Goal: Task Accomplishment & Management: Use online tool/utility

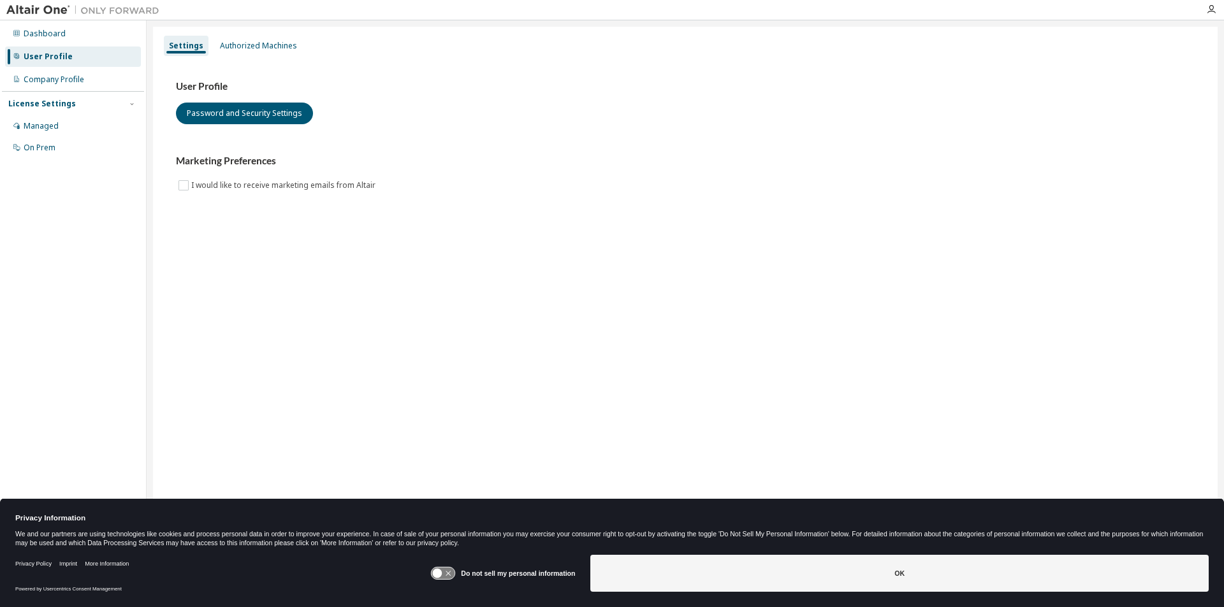
click at [58, 57] on div "User Profile" at bounding box center [48, 57] width 49 height 10
click at [260, 41] on div "Authorized Machines" at bounding box center [258, 46] width 77 height 10
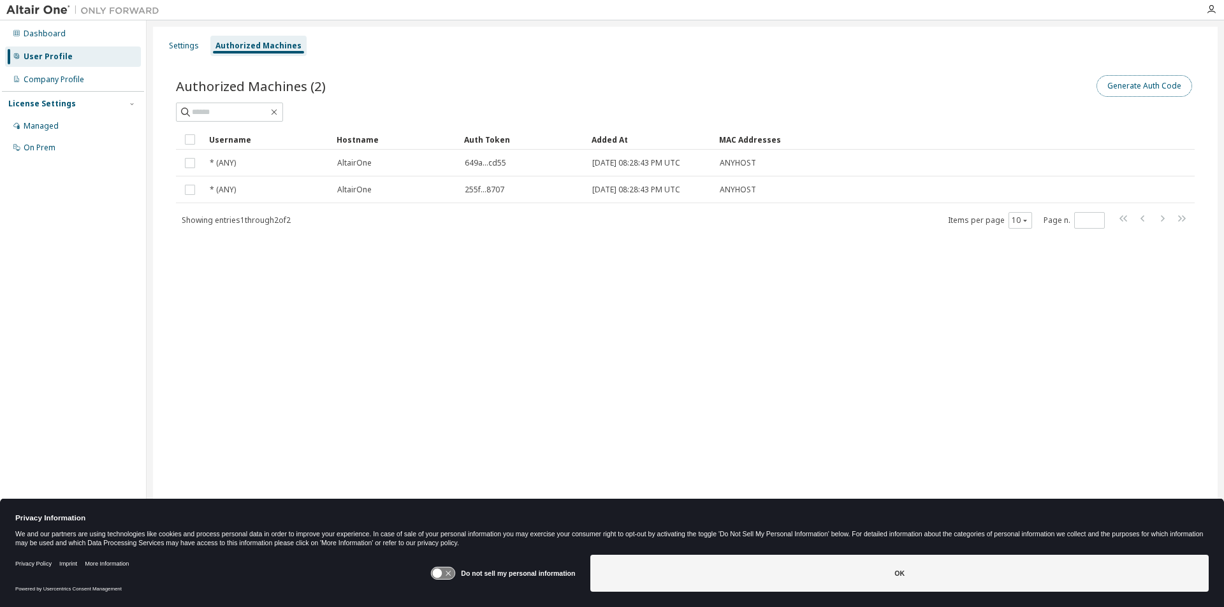
click at [1129, 84] on button "Generate Auth Code" at bounding box center [1144, 86] width 96 height 22
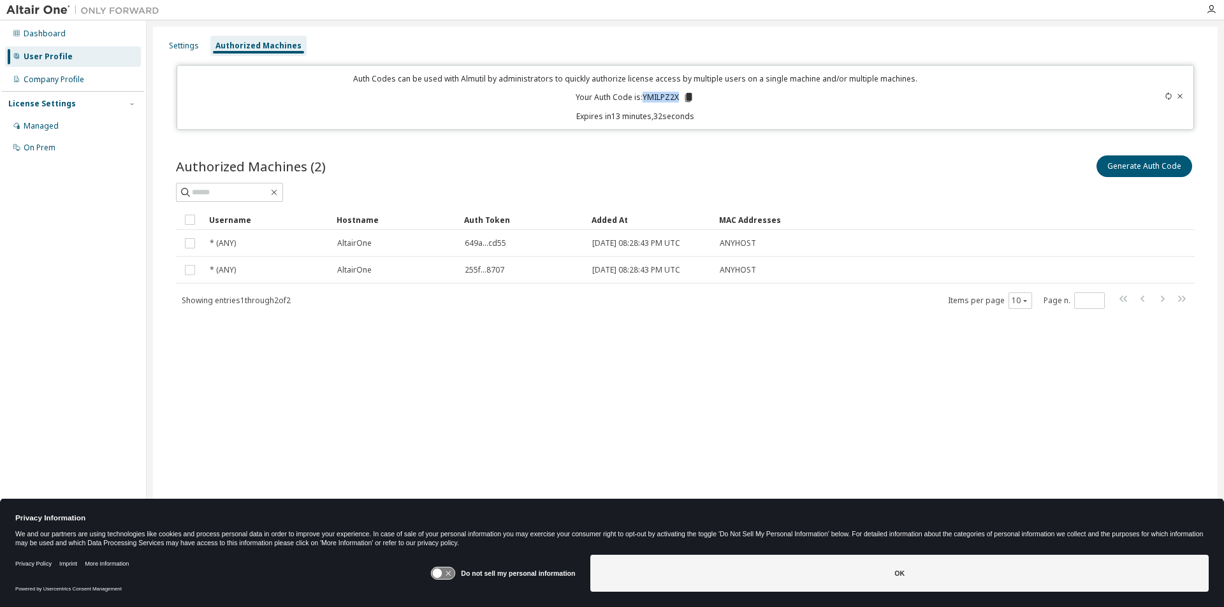
drag, startPoint x: 678, startPoint y: 98, endPoint x: 644, endPoint y: 98, distance: 33.8
click at [644, 98] on p "Your Auth Code is: YMILPZ2X" at bounding box center [635, 97] width 119 height 11
copy p "YMILPZ2X"
